Goal: Information Seeking & Learning: Check status

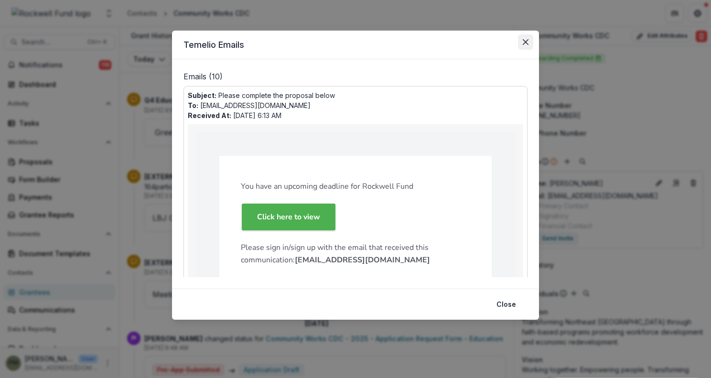
click at [526, 38] on button "Close" at bounding box center [525, 41] width 15 height 15
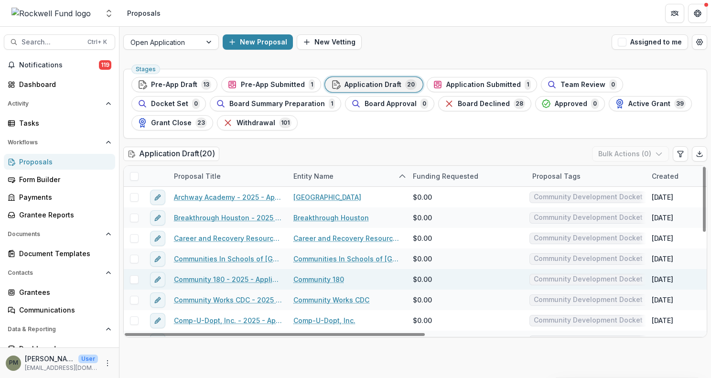
click at [318, 282] on link "Community 180" at bounding box center [318, 279] width 51 height 10
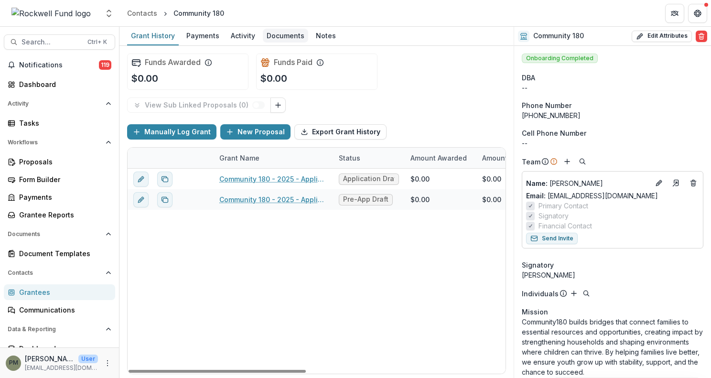
click at [270, 34] on div "Documents" at bounding box center [285, 36] width 45 height 14
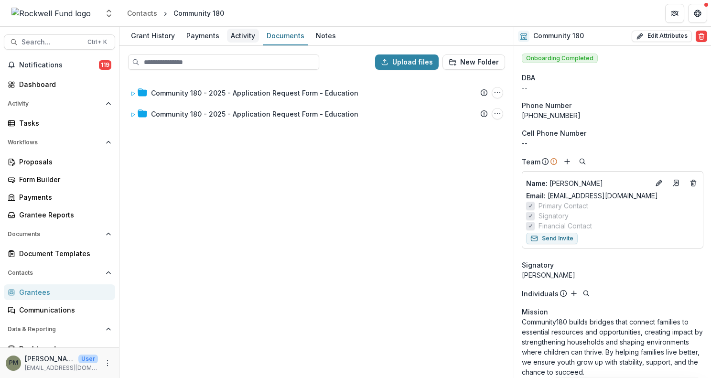
click at [240, 36] on div "Activity" at bounding box center [243, 36] width 32 height 14
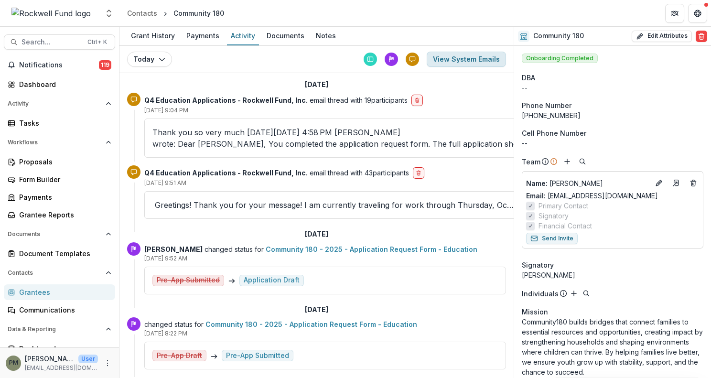
click at [466, 62] on button "View System Emails" at bounding box center [466, 59] width 79 height 15
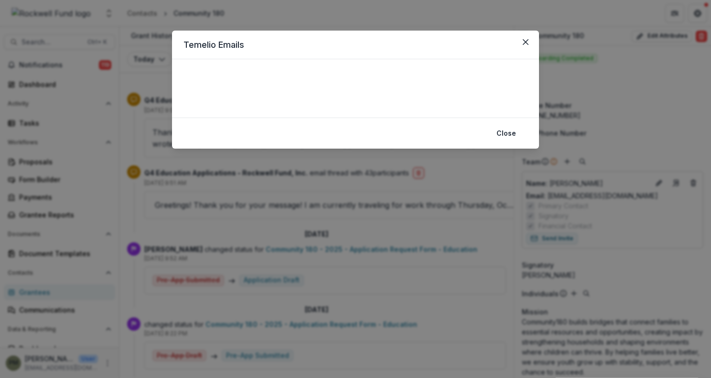
drag, startPoint x: 524, startPoint y: 43, endPoint x: 501, endPoint y: 62, distance: 29.5
click at [524, 43] on icon "Close" at bounding box center [526, 42] width 6 height 6
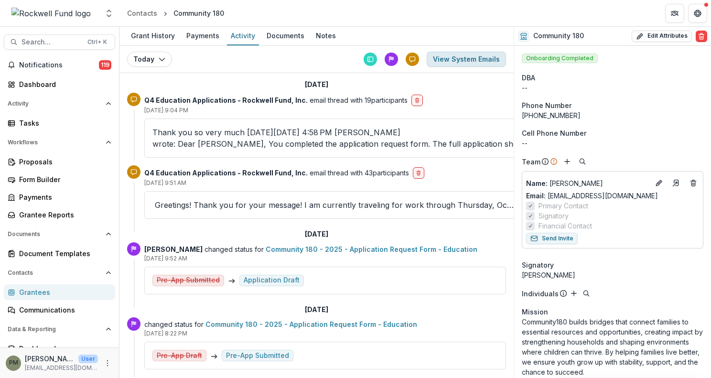
click at [465, 62] on button "View System Emails" at bounding box center [466, 59] width 79 height 15
click at [455, 61] on button "View System Emails" at bounding box center [466, 59] width 79 height 15
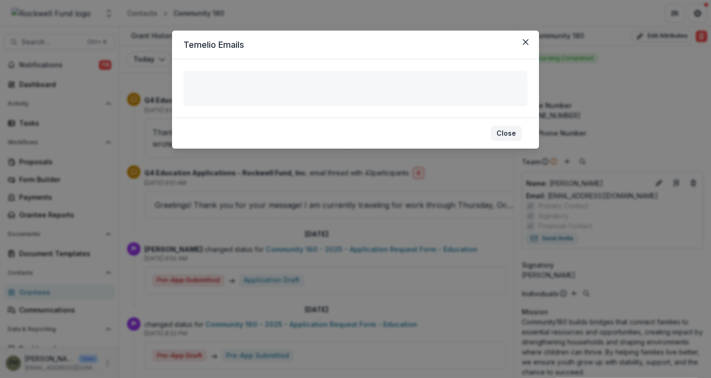
click at [500, 132] on button "Close" at bounding box center [506, 133] width 31 height 15
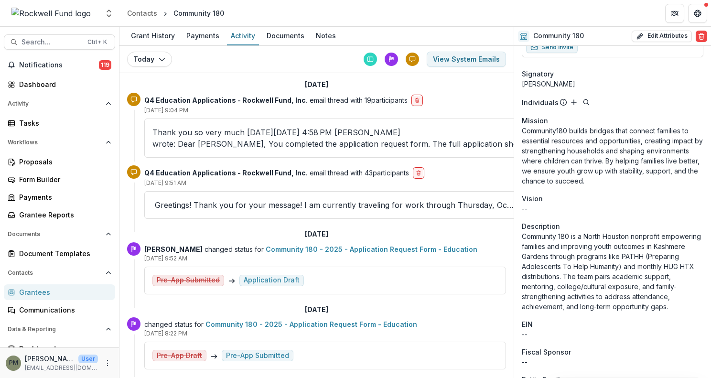
scroll to position [6, 0]
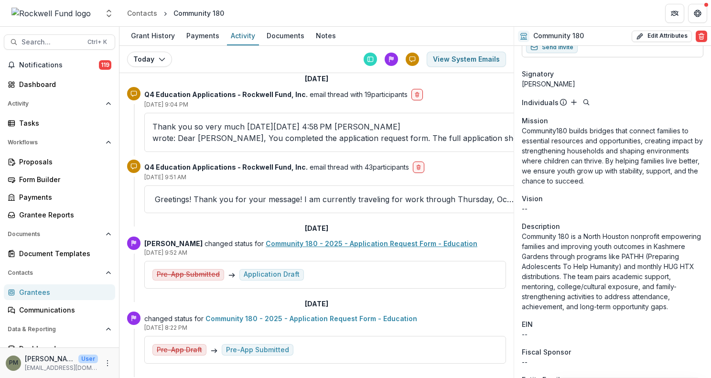
drag, startPoint x: 270, startPoint y: 230, endPoint x: 229, endPoint y: 212, distance: 44.9
drag, startPoint x: 229, startPoint y: 212, endPoint x: 212, endPoint y: 215, distance: 17.4
click at [212, 221] on div "[DATE]" at bounding box center [316, 229] width 379 height 16
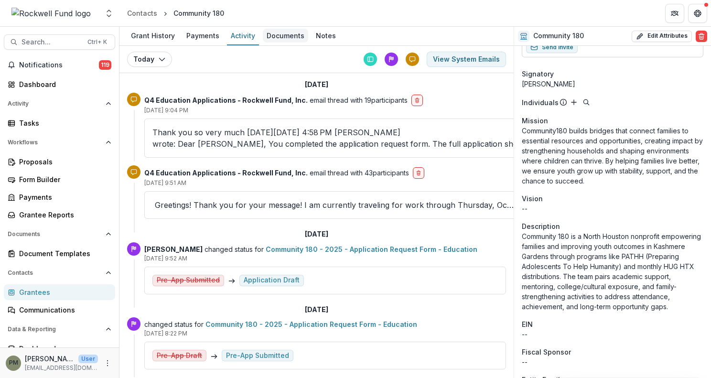
click at [285, 32] on div "Documents" at bounding box center [285, 36] width 45 height 14
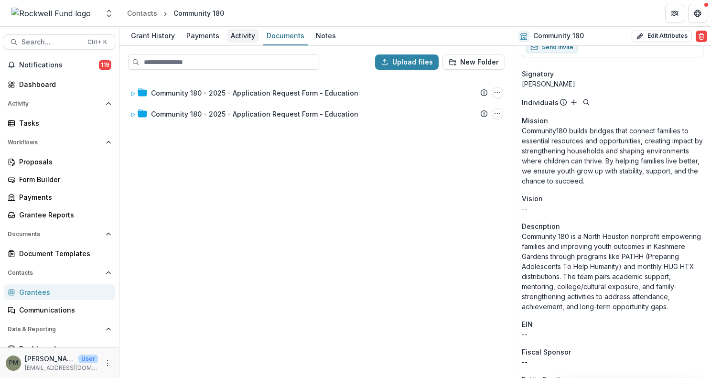
click at [238, 34] on div "Activity" at bounding box center [243, 36] width 32 height 14
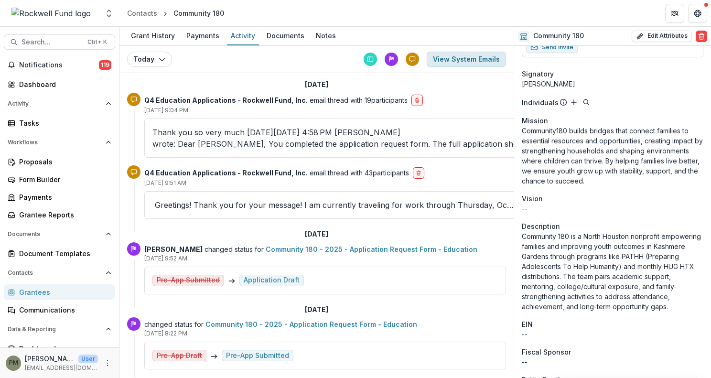
click at [465, 61] on button "View System Emails" at bounding box center [466, 59] width 79 height 15
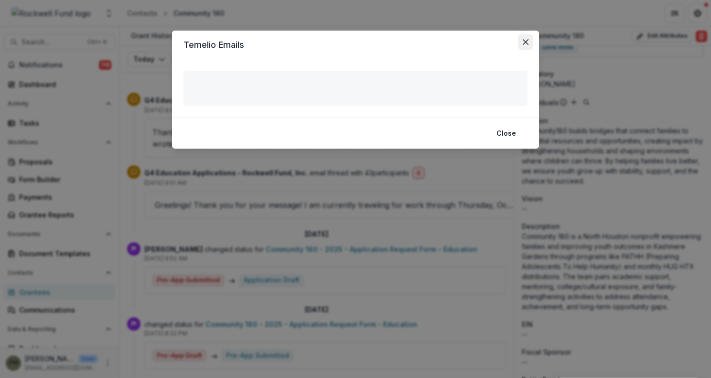
click at [526, 41] on icon "Close" at bounding box center [526, 42] width 6 height 6
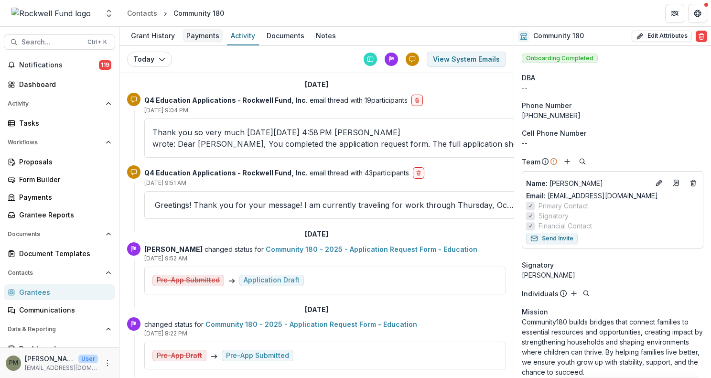
click at [211, 36] on div "Payments" at bounding box center [202, 36] width 41 height 14
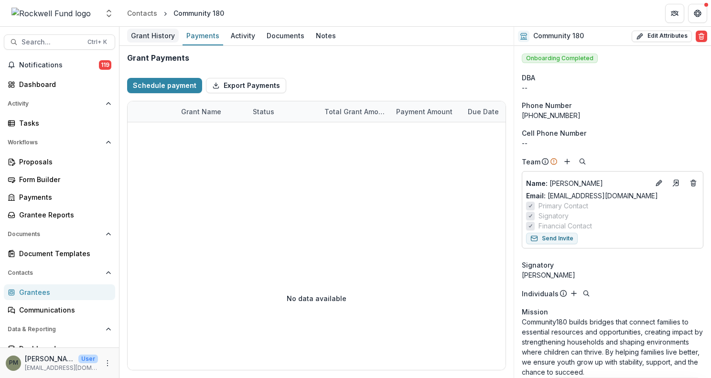
click at [145, 39] on div "Grant History" at bounding box center [153, 36] width 52 height 14
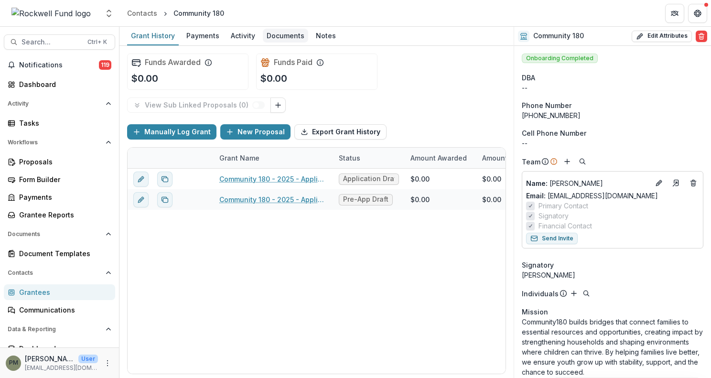
click at [284, 39] on div "Documents" at bounding box center [285, 36] width 45 height 14
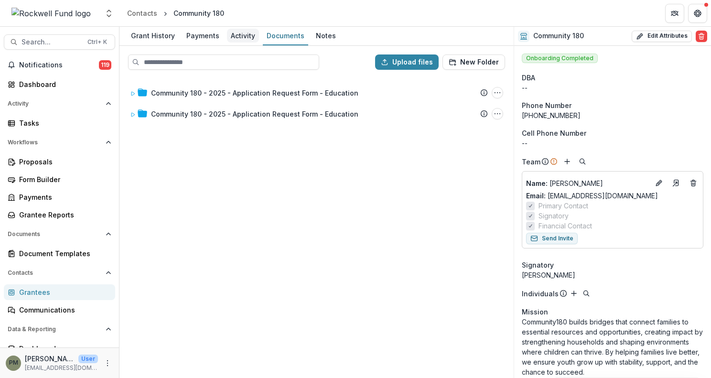
click at [232, 35] on div "Activity" at bounding box center [243, 36] width 32 height 14
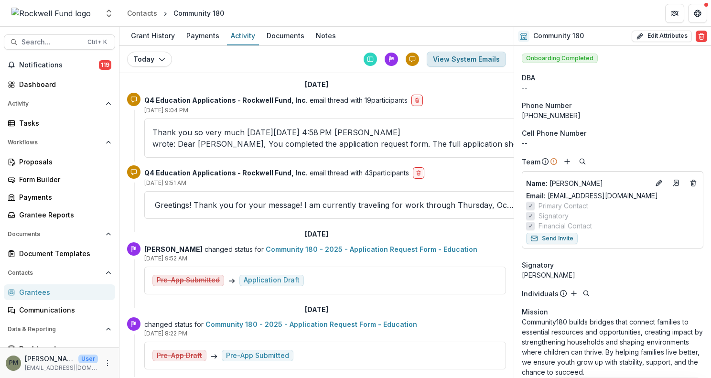
click at [459, 59] on button "View System Emails" at bounding box center [466, 59] width 79 height 15
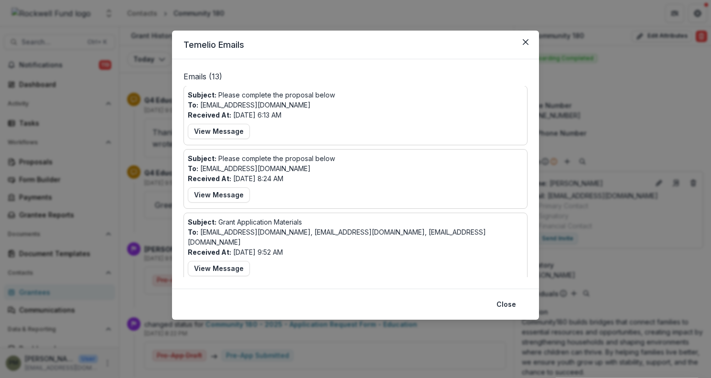
scroll to position [96, 0]
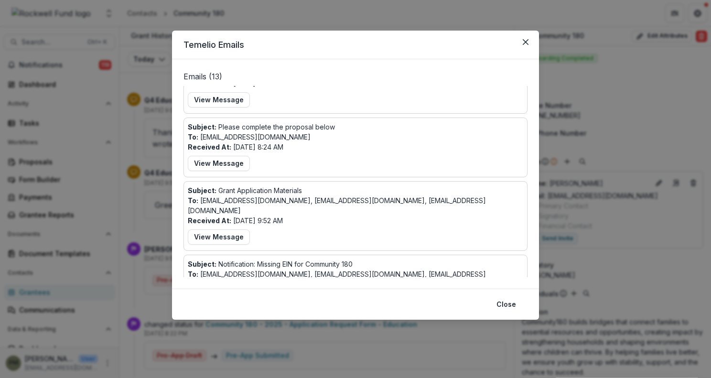
drag, startPoint x: 525, startPoint y: 43, endPoint x: 503, endPoint y: 43, distance: 22.0
click at [525, 43] on icon "Close" at bounding box center [526, 42] width 6 height 6
